Goal: Find specific page/section: Find specific page/section

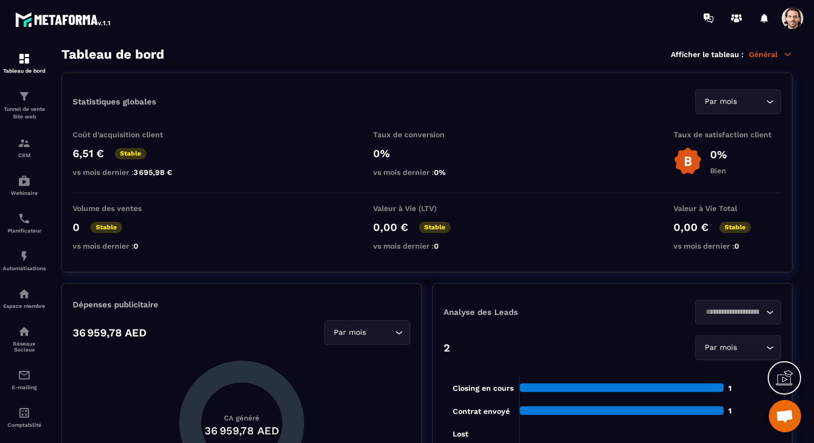
click at [435, 44] on section "Tableau de bord Tunnel de vente Site web CRM Webinaire Planificateur Automatisa…" at bounding box center [407, 245] width 814 height 418
click at [21, 228] on div "Planificateur" at bounding box center [24, 223] width 43 height 22
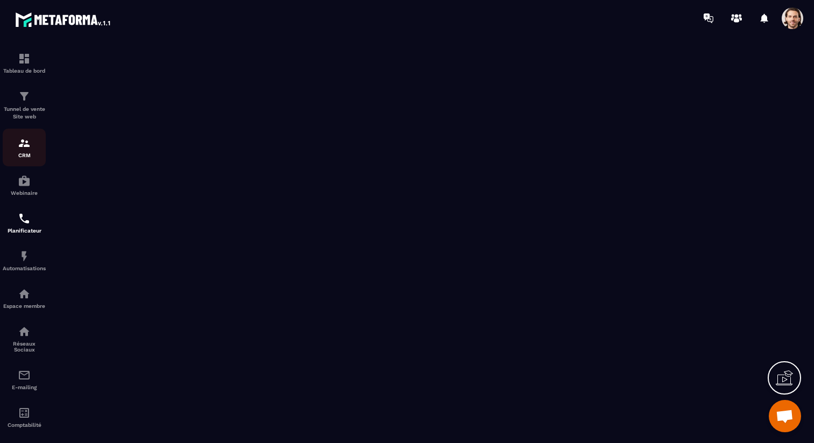
click at [29, 145] on img at bounding box center [24, 143] width 13 height 13
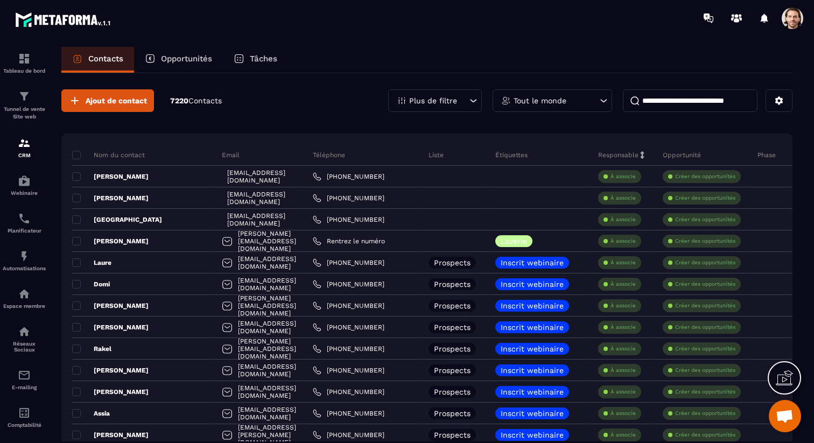
click at [267, 57] on p "Tâches" at bounding box center [263, 59] width 27 height 10
